Goal: Complete application form

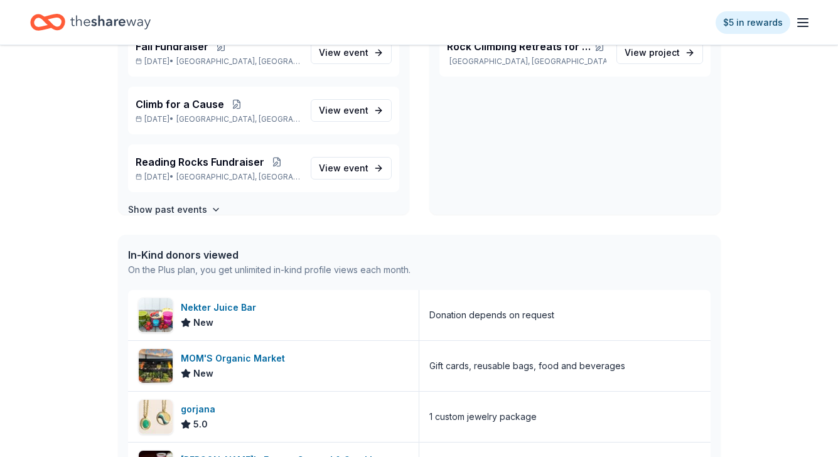
scroll to position [346, 0]
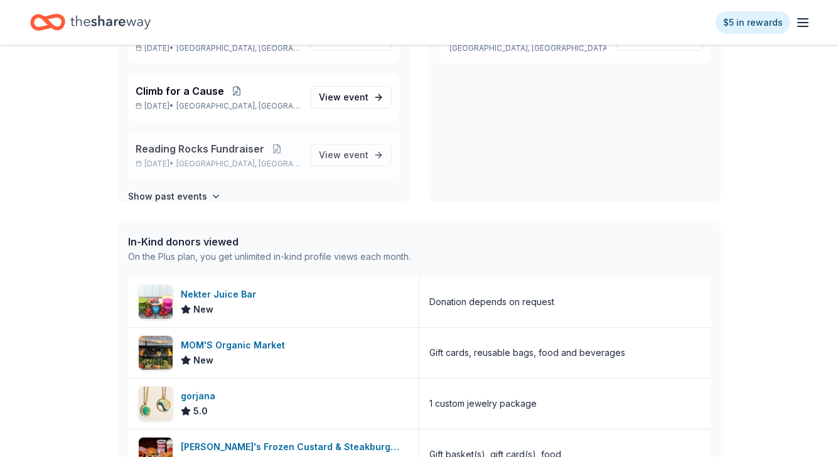
click at [192, 145] on span "Reading Rocks Fundraiser" at bounding box center [200, 148] width 129 height 15
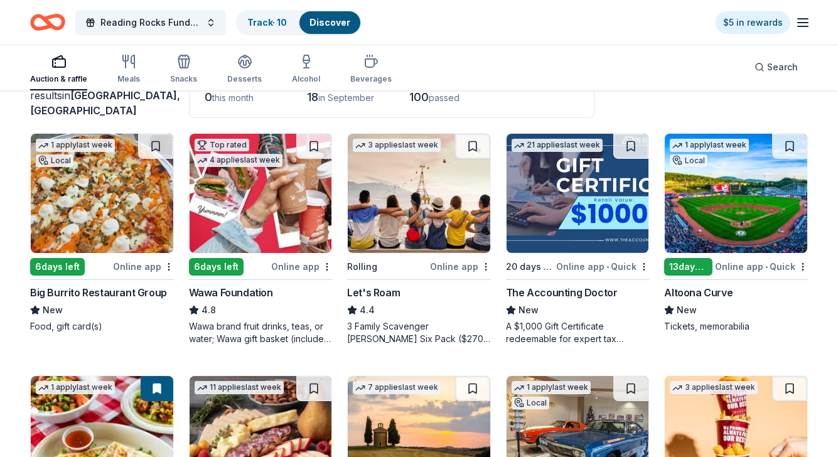
scroll to position [93, 0]
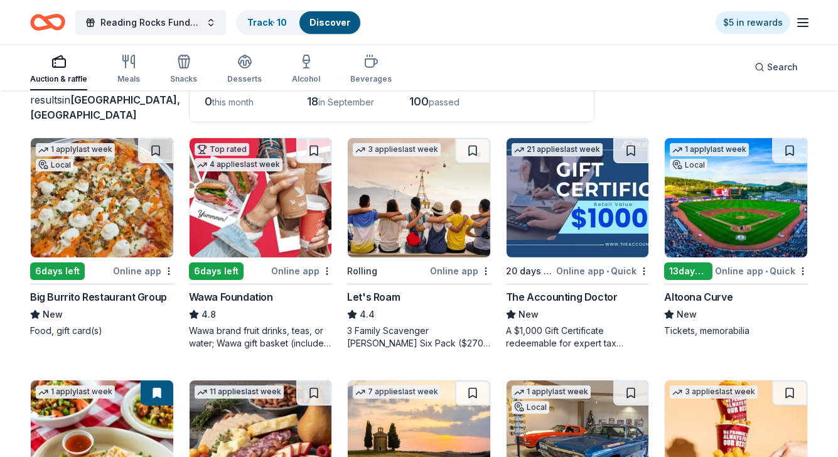
click at [90, 221] on img at bounding box center [102, 197] width 142 height 119
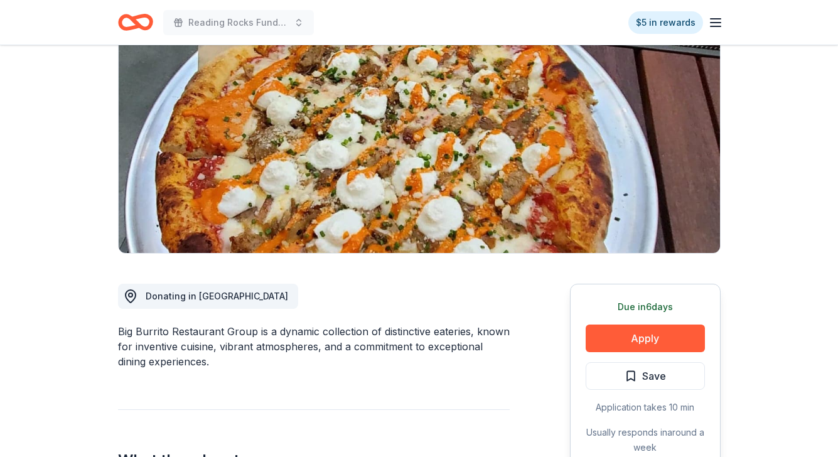
scroll to position [204, 0]
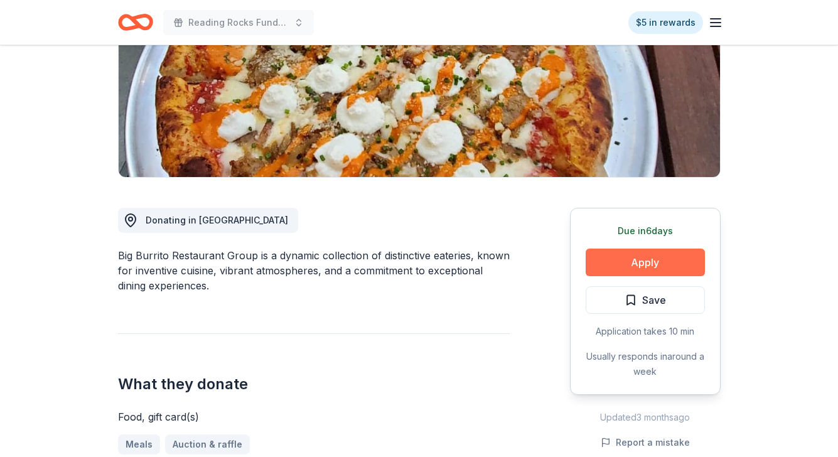
click at [644, 266] on button "Apply" at bounding box center [644, 262] width 119 height 28
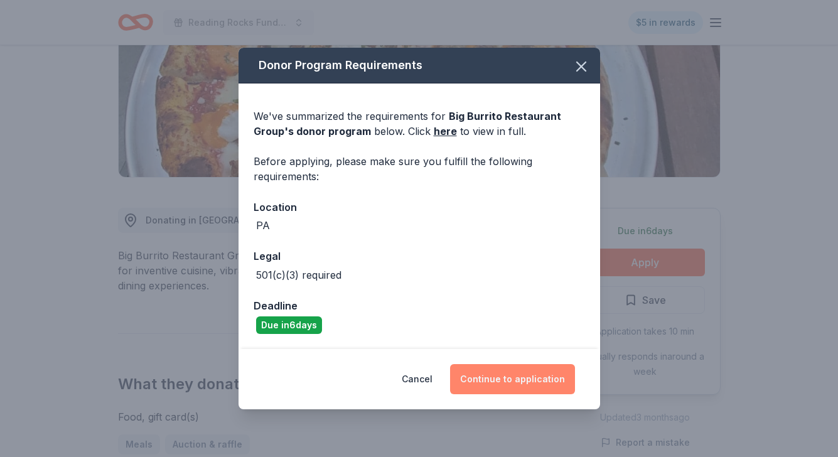
click at [511, 382] on button "Continue to application" at bounding box center [512, 379] width 125 height 30
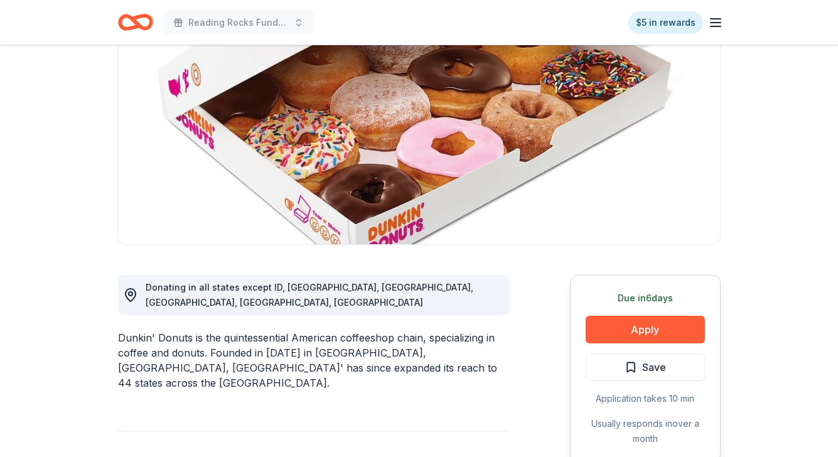
scroll to position [192, 0]
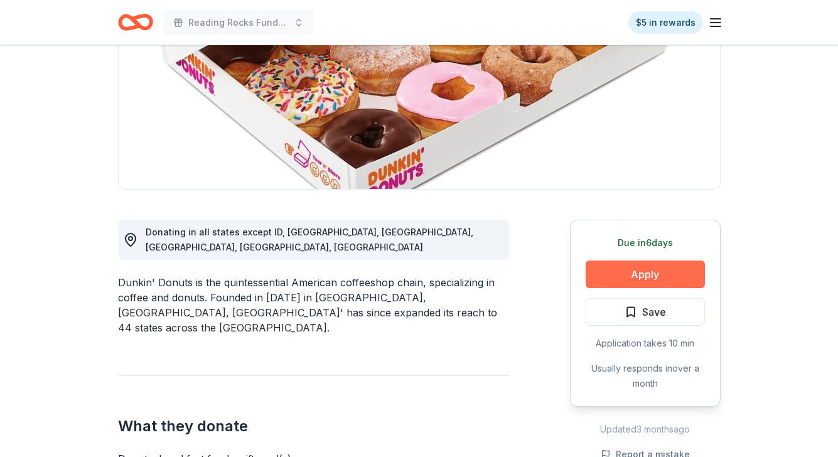
click at [644, 278] on button "Apply" at bounding box center [644, 274] width 119 height 28
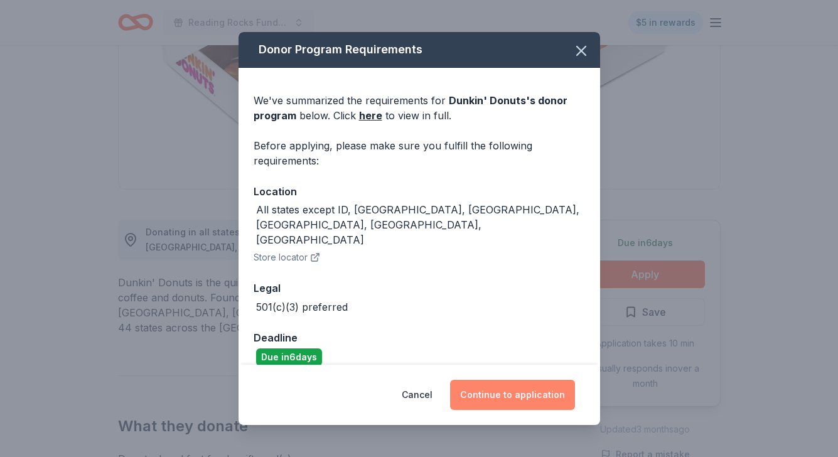
click at [536, 388] on button "Continue to application" at bounding box center [512, 395] width 125 height 30
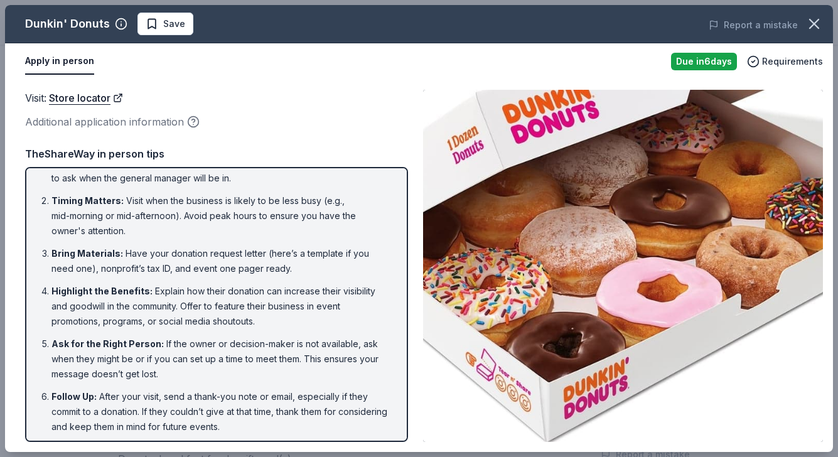
scroll to position [26, 0]
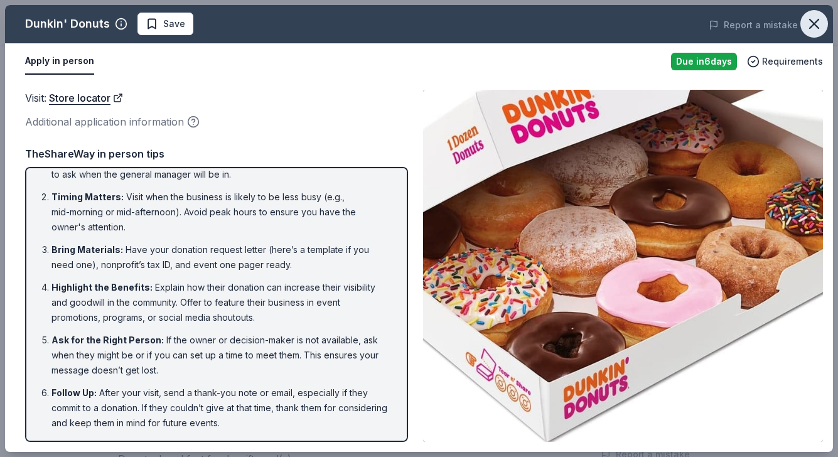
click at [814, 29] on icon "button" at bounding box center [814, 24] width 18 height 18
